Goal: Task Accomplishment & Management: Complete application form

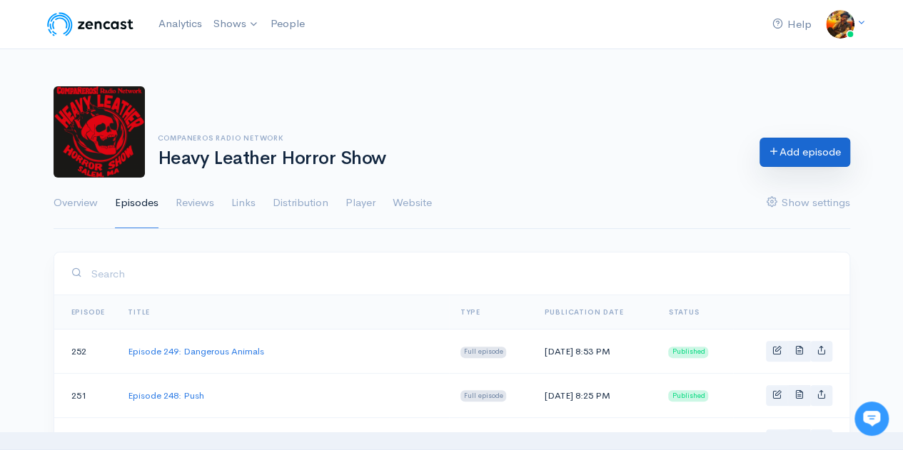
click at [777, 160] on link "Add episode" at bounding box center [804, 152] width 91 height 29
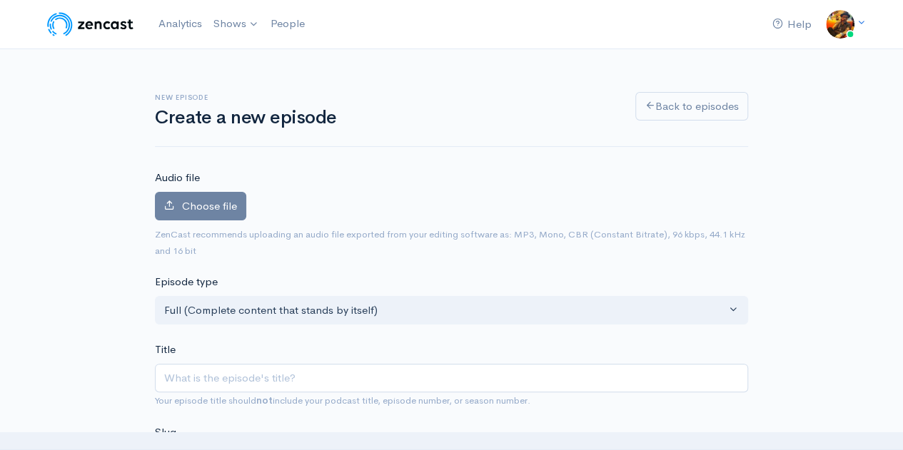
click at [174, 380] on input "Title" at bounding box center [451, 378] width 593 height 29
type input "E"
type input "e"
type input "Ep"
type input "ep"
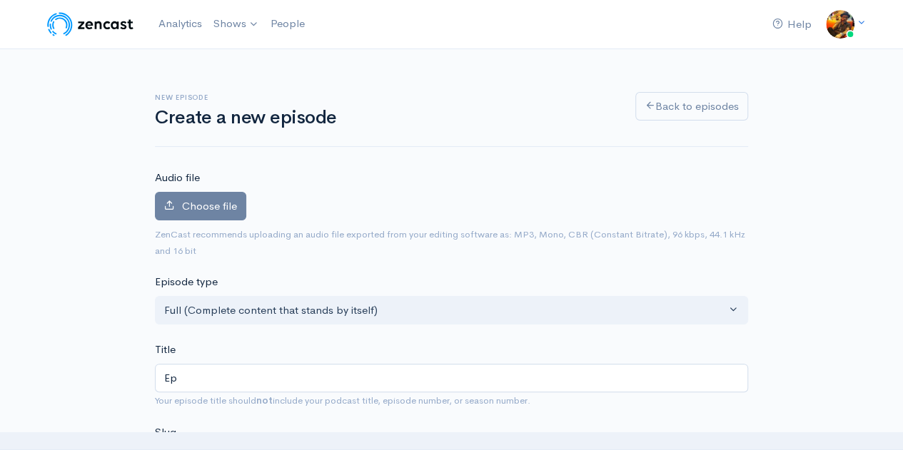
type input "Epi"
type input "epi"
type input "Epis"
type input "epis"
type input "Episod"
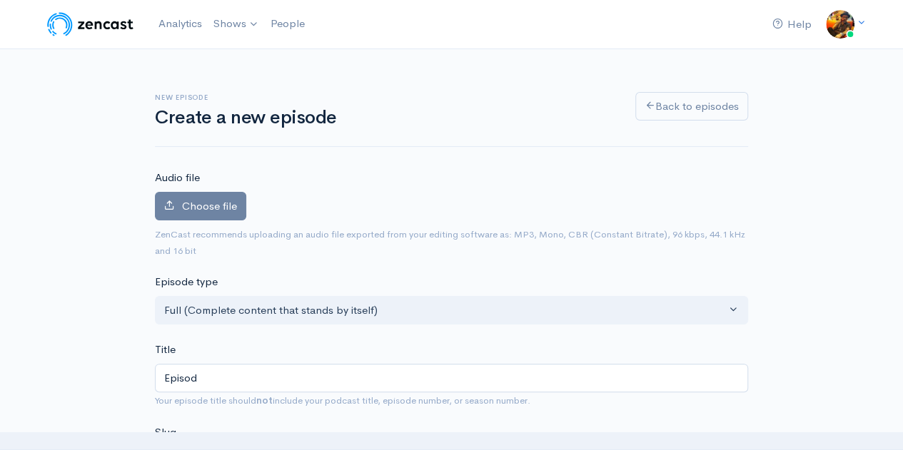
type input "episod"
type input "Episode"
type input "episode"
type input "Episode 2"
type input "episode-2"
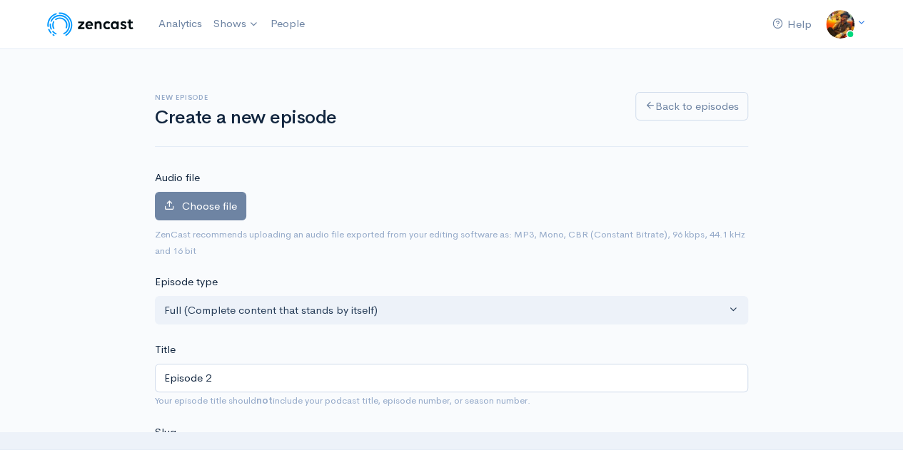
type input "Episode 25"
type input "episode-25"
type input "Episode 250"
type input "episode-250"
type input "Episode 250: E"
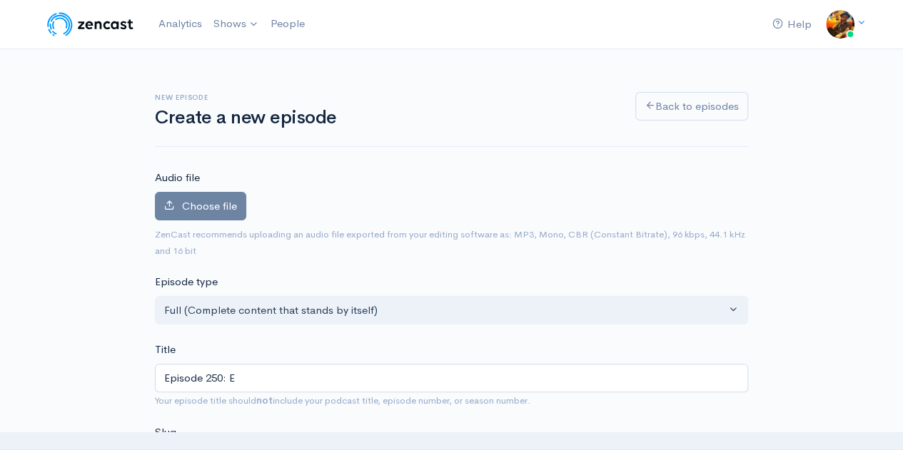
type input "episode-250-e"
type input "Episode 250: Ev"
type input "episode-250-ev"
type input "Episode 250: Eve"
type input "episode-250-eve"
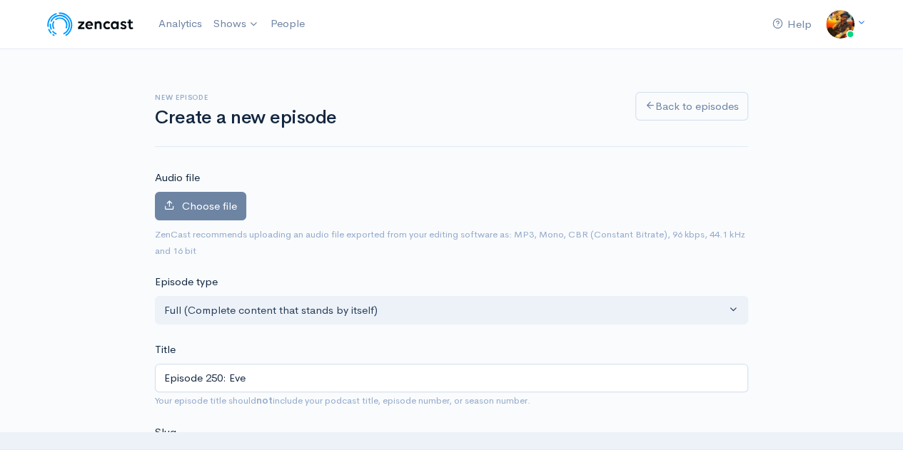
type input "Episode 250: Even"
type input "episode-250-even"
type input "Episode 250: Event"
type input "episode-250-event"
type input "Episode 250: Event H"
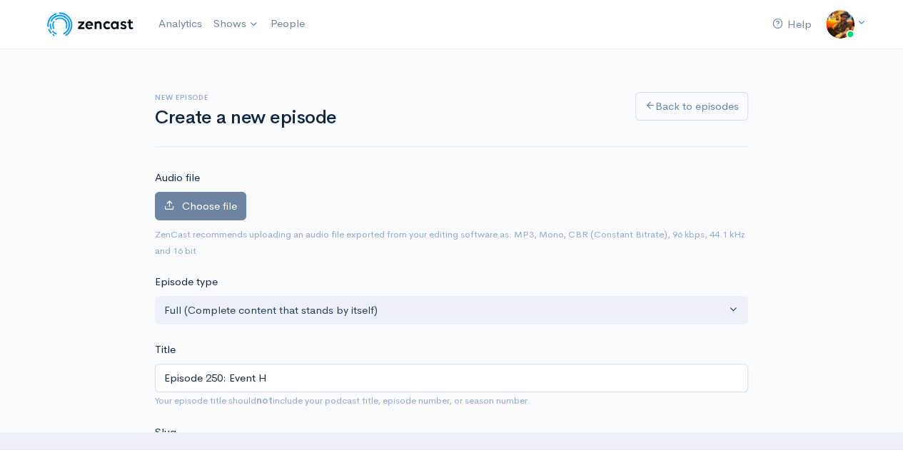
type input "episode-250-event-h"
type input "Episode 250: Event Ho"
type input "episode-250-event-ho"
type input "Episode 250: Event Hor"
type input "episode-250-event-hor"
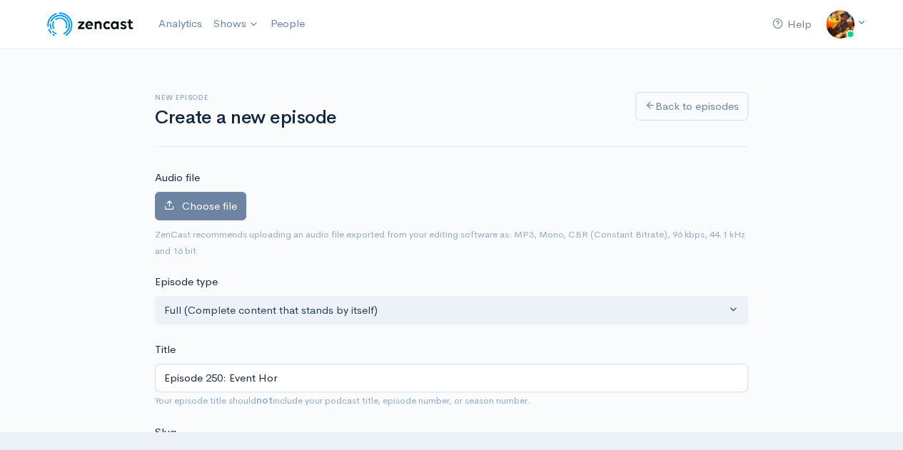
type input "Episode 250: Event Hori"
type input "episode-250-event-[PERSON_NAME]"
type input "Episode 250: Event Horiz"
type input "episode-250-event-[PERSON_NAME]"
type input "Episode 250: Event Horizo"
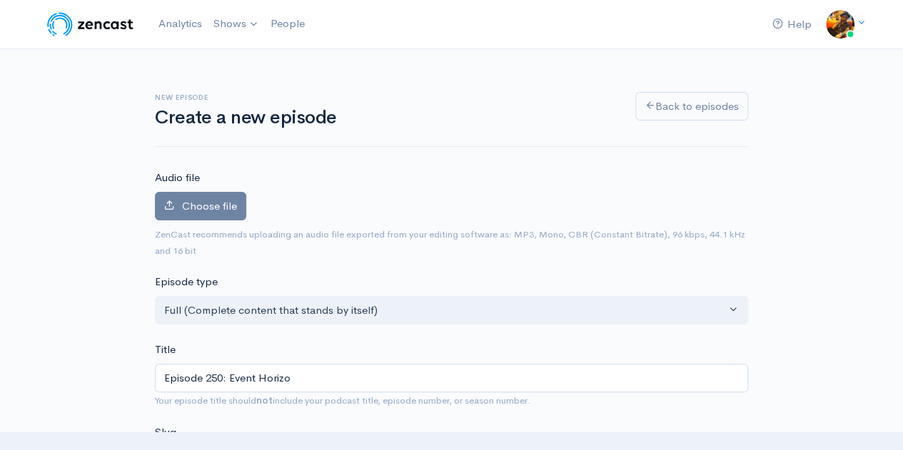
type input "episode-250-event-[PERSON_NAME]"
type input "Episode 250: Event Horizon"
type input "episode-250-event-horizon"
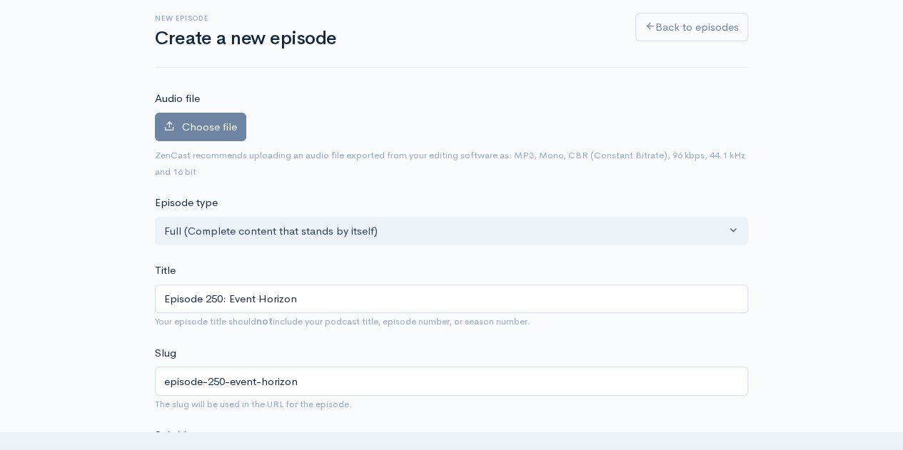
scroll to position [214, 0]
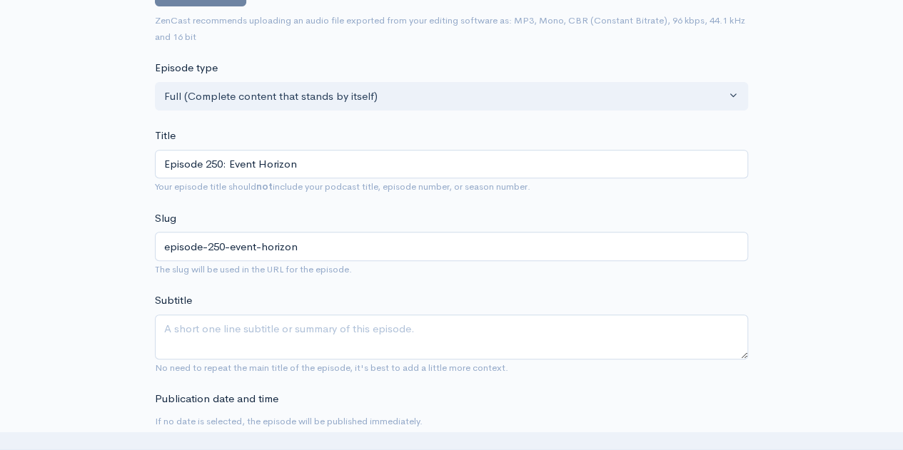
type input "Episode 250: Event Horizon"
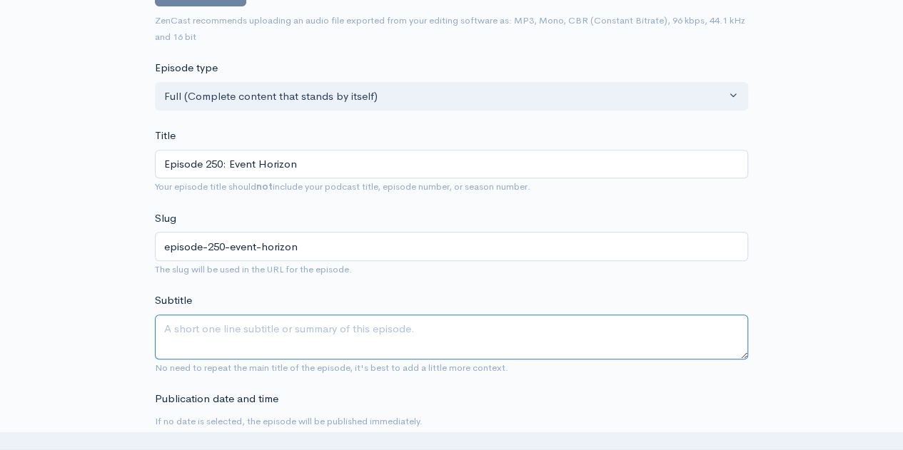
click at [185, 332] on textarea "Subtitle" at bounding box center [451, 337] width 593 height 45
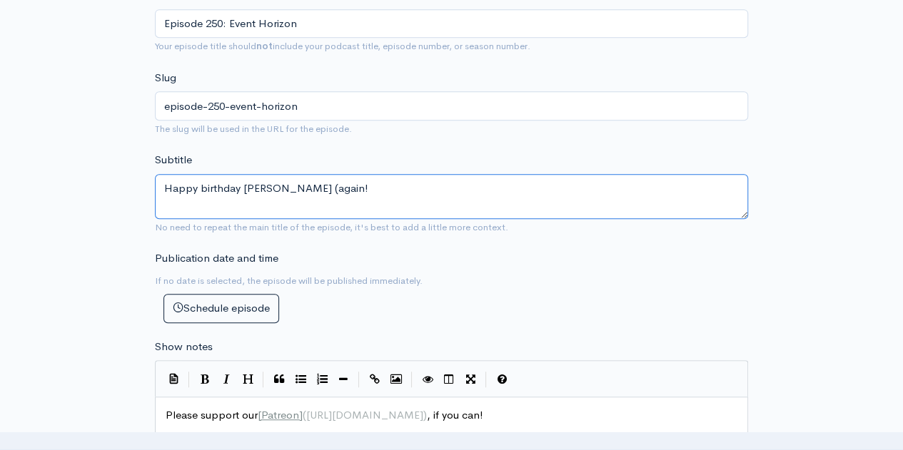
scroll to position [428, 0]
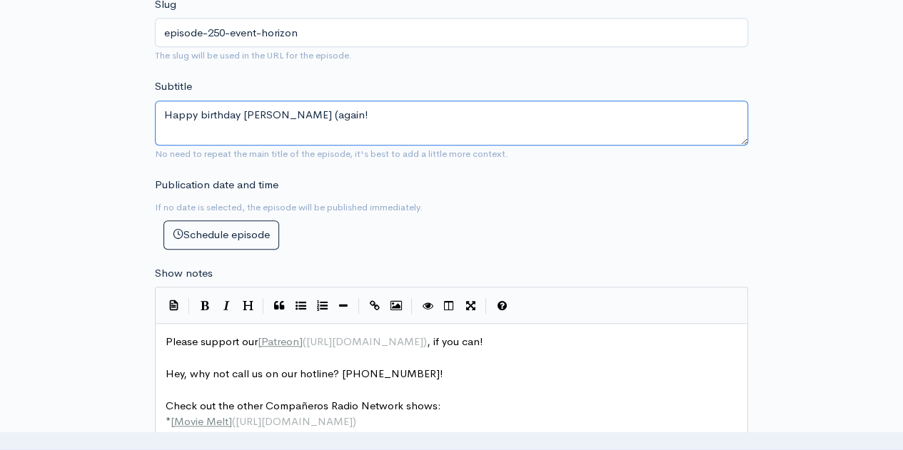
type textarea "Happy birthday [PERSON_NAME] (again!"
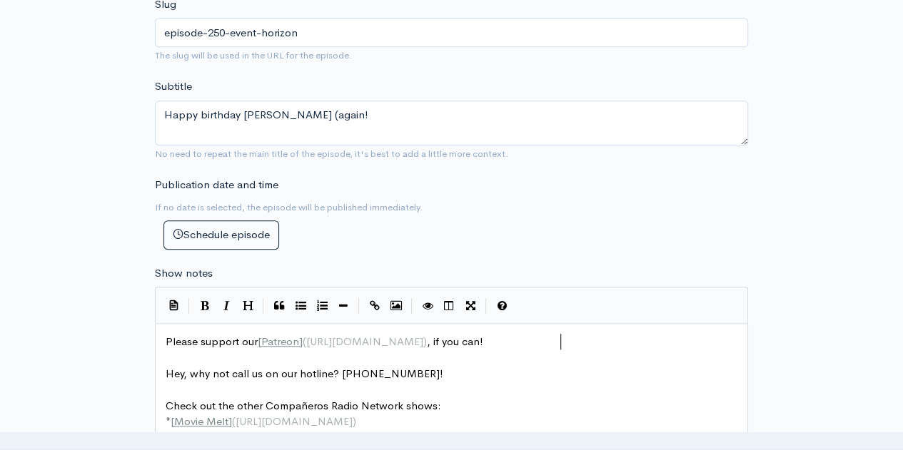
scroll to position [5, 0]
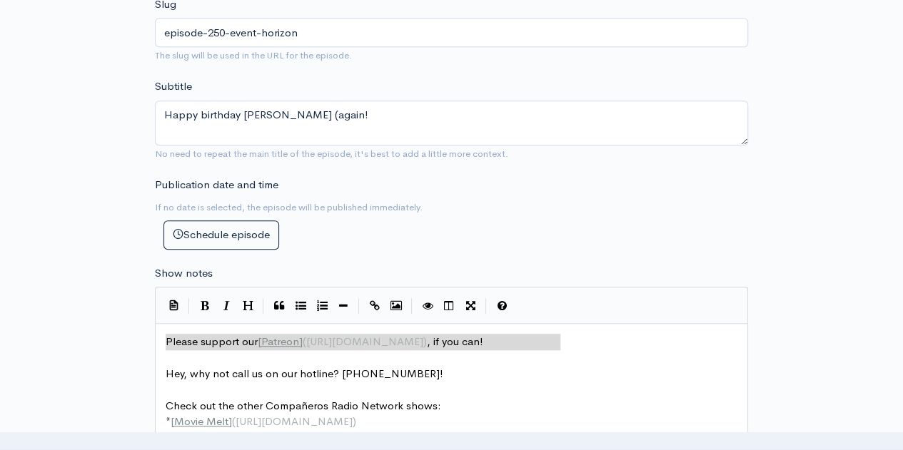
drag, startPoint x: 577, startPoint y: 342, endPoint x: 76, endPoint y: 308, distance: 501.3
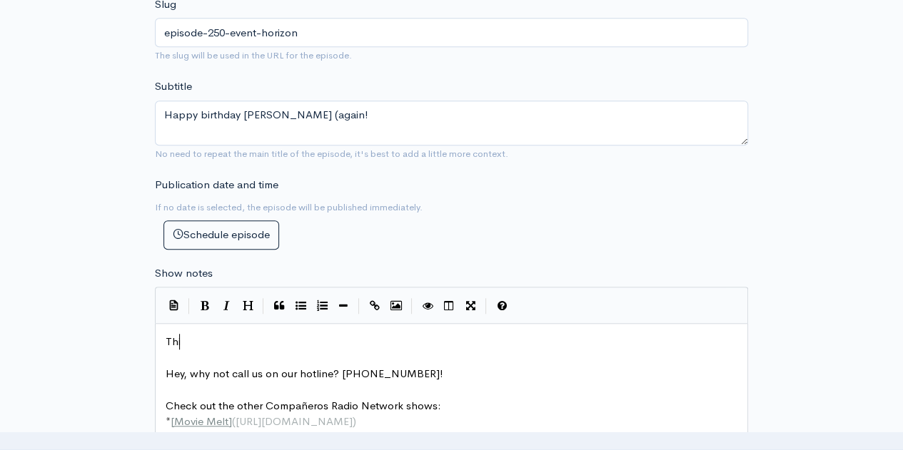
type textarea "This"
type textarea "s week a dip bac"
type textarea "k in"
type textarea "to 8"
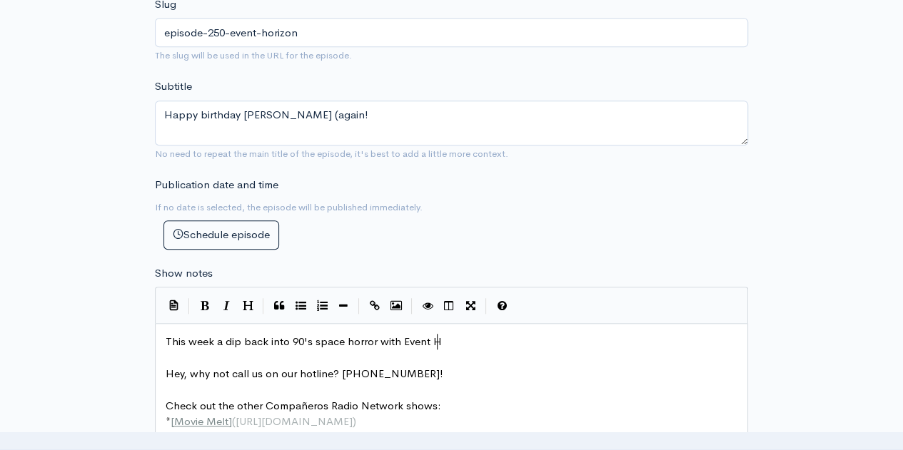
type textarea "90's space horror with Event Hpo"
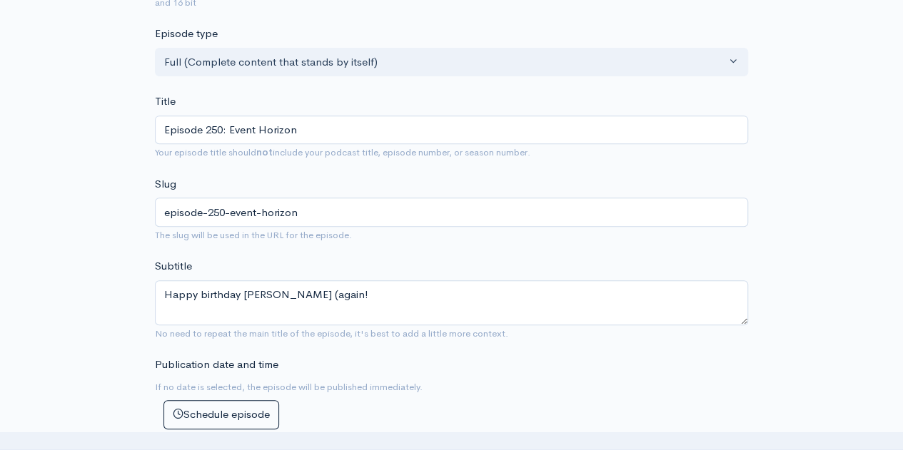
scroll to position [0, 0]
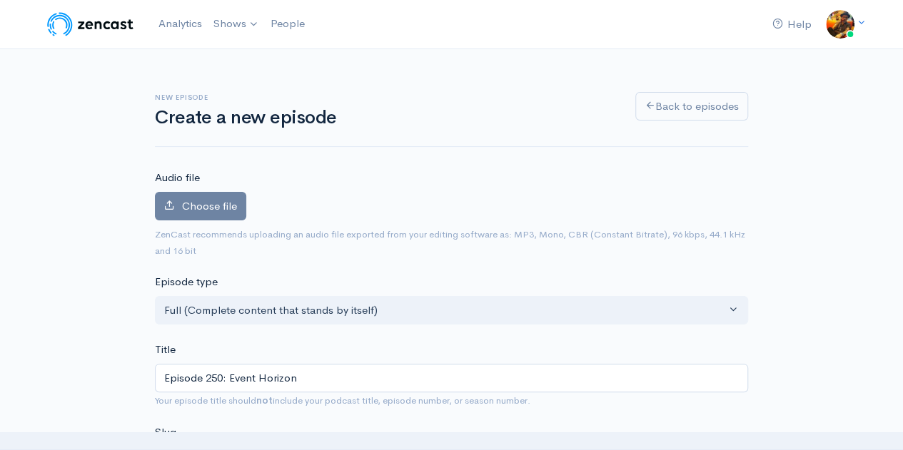
type textarea "orizon!"
